Goal: Task Accomplishment & Management: Complete application form

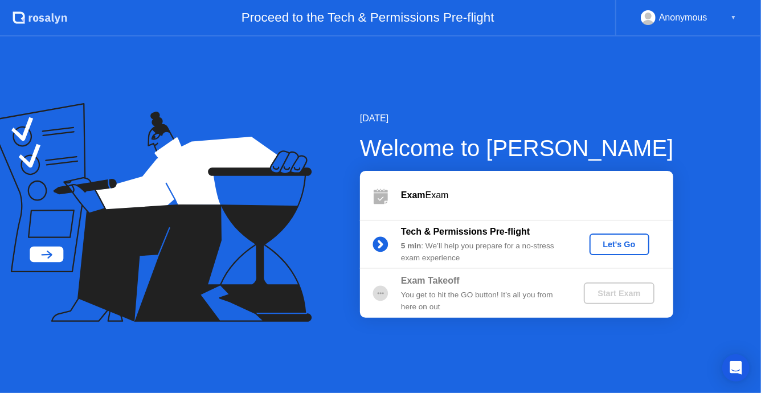
click at [609, 248] on div "Let's Go" at bounding box center [619, 244] width 51 height 9
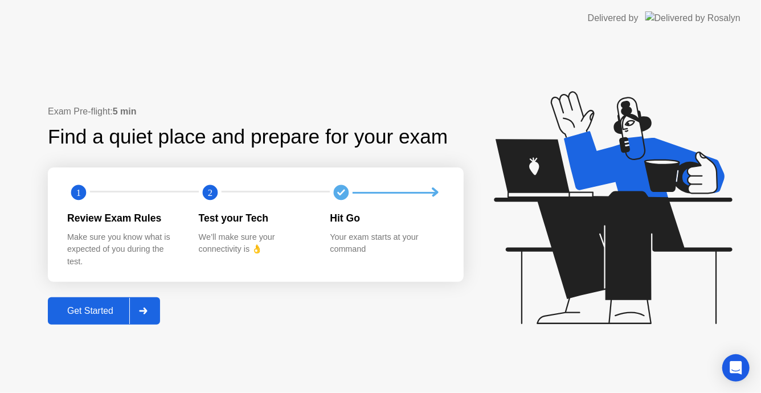
click at [81, 313] on div "Get Started" at bounding box center [90, 311] width 78 height 10
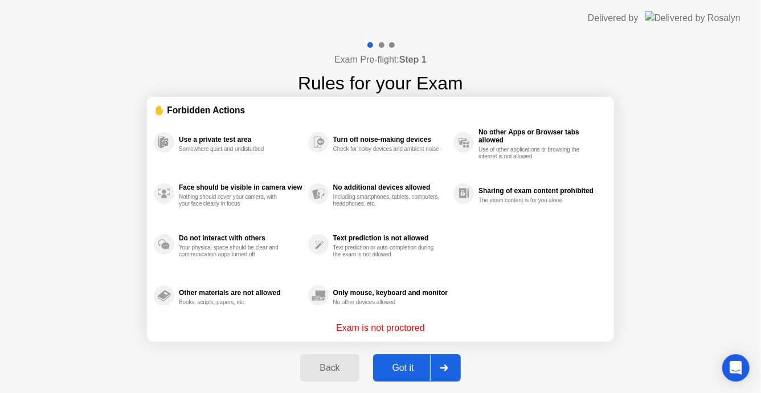
click at [402, 373] on div "Got it" at bounding box center [403, 368] width 54 height 10
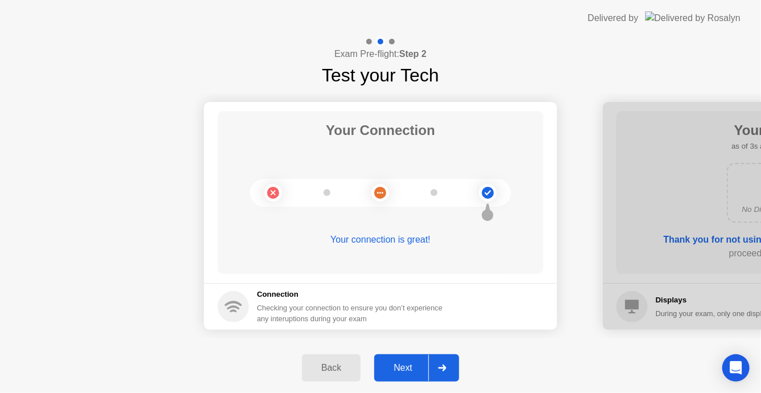
click at [402, 372] on div "Next" at bounding box center [402, 368] width 51 height 10
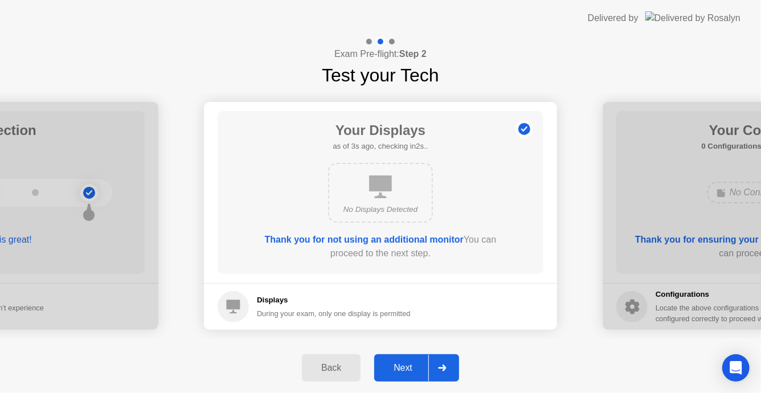
click at [398, 365] on div "Next" at bounding box center [402, 368] width 51 height 10
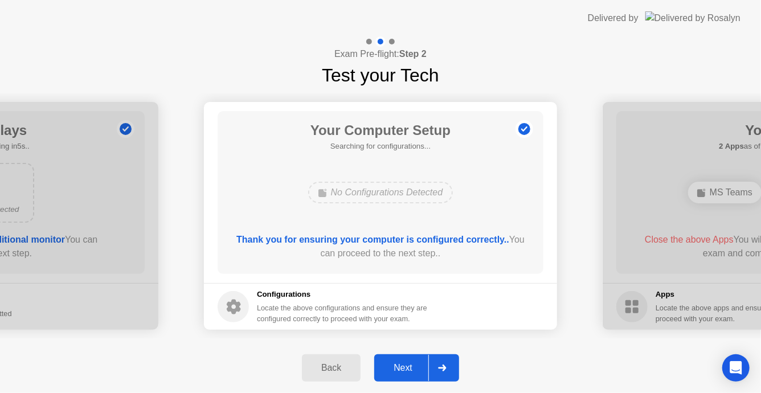
click at [394, 367] on div "Next" at bounding box center [402, 368] width 51 height 10
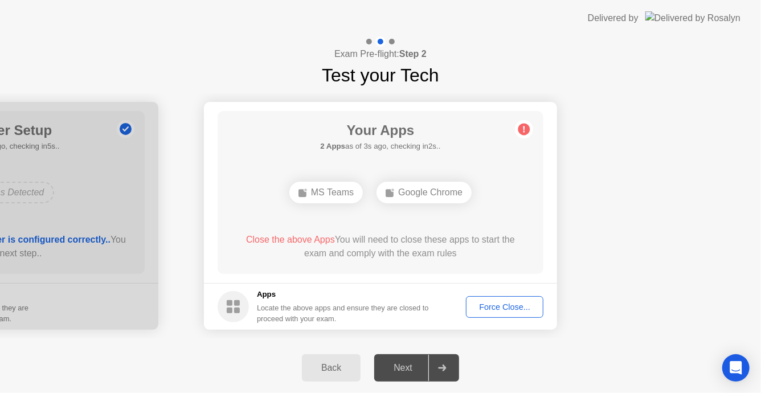
click at [504, 310] on div "Force Close..." at bounding box center [504, 306] width 69 height 9
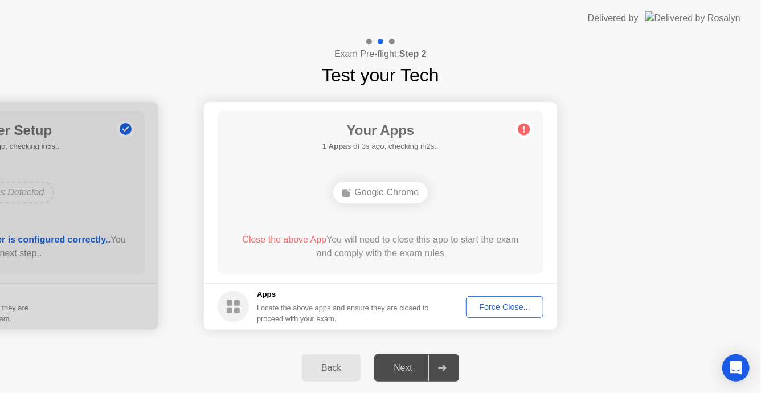
click at [510, 306] on div "Force Close..." at bounding box center [504, 306] width 69 height 9
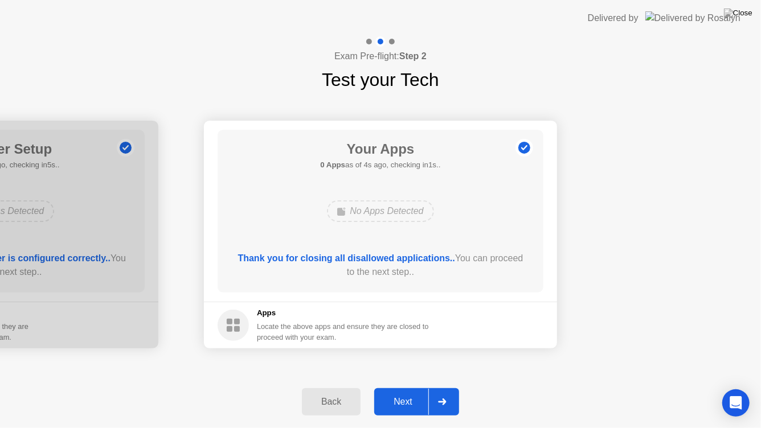
click at [399, 392] on div "Next" at bounding box center [402, 402] width 51 height 10
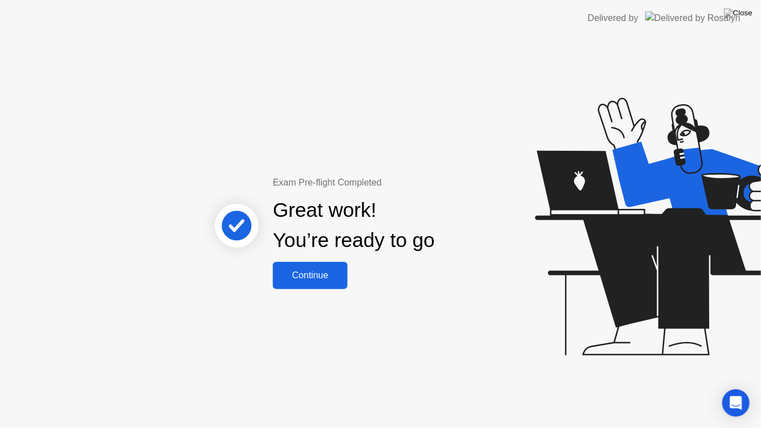
click at [303, 281] on div "Continue" at bounding box center [310, 275] width 68 height 10
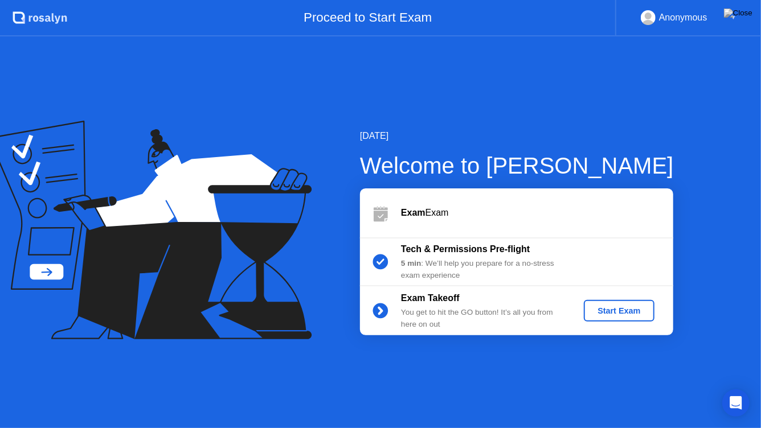
click at [616, 315] on div "Start Exam" at bounding box center [618, 310] width 61 height 9
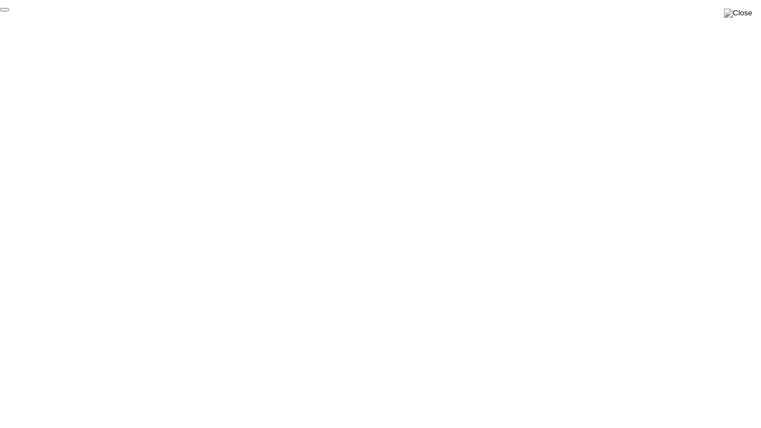
click div "End Proctoring Session"
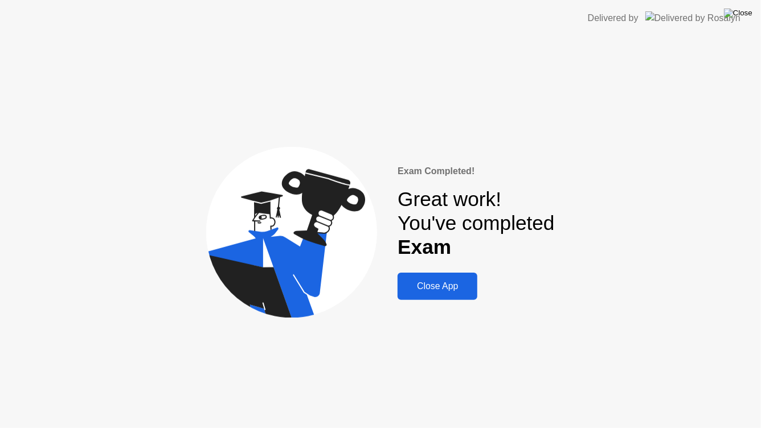
click at [744, 11] on img at bounding box center [738, 13] width 28 height 9
drag, startPoint x: 404, startPoint y: 237, endPoint x: 425, endPoint y: 273, distance: 42.1
click at [428, 289] on div "Close App" at bounding box center [437, 286] width 73 height 10
